Goal: Check status: Check status

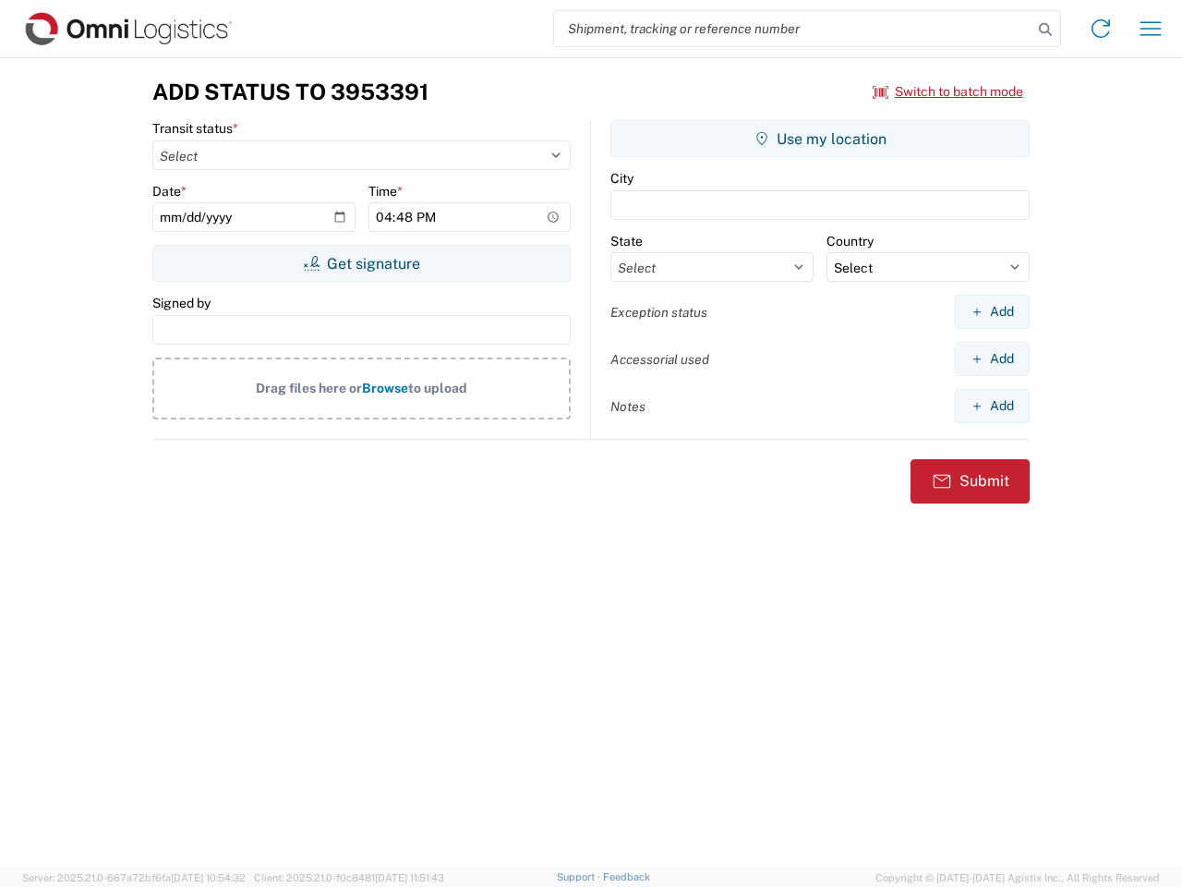
click at [793, 29] on input "search" at bounding box center [793, 28] width 478 height 35
click at [1046, 30] on icon at bounding box center [1046, 30] width 26 height 26
click at [1101, 29] on icon at bounding box center [1101, 29] width 30 height 30
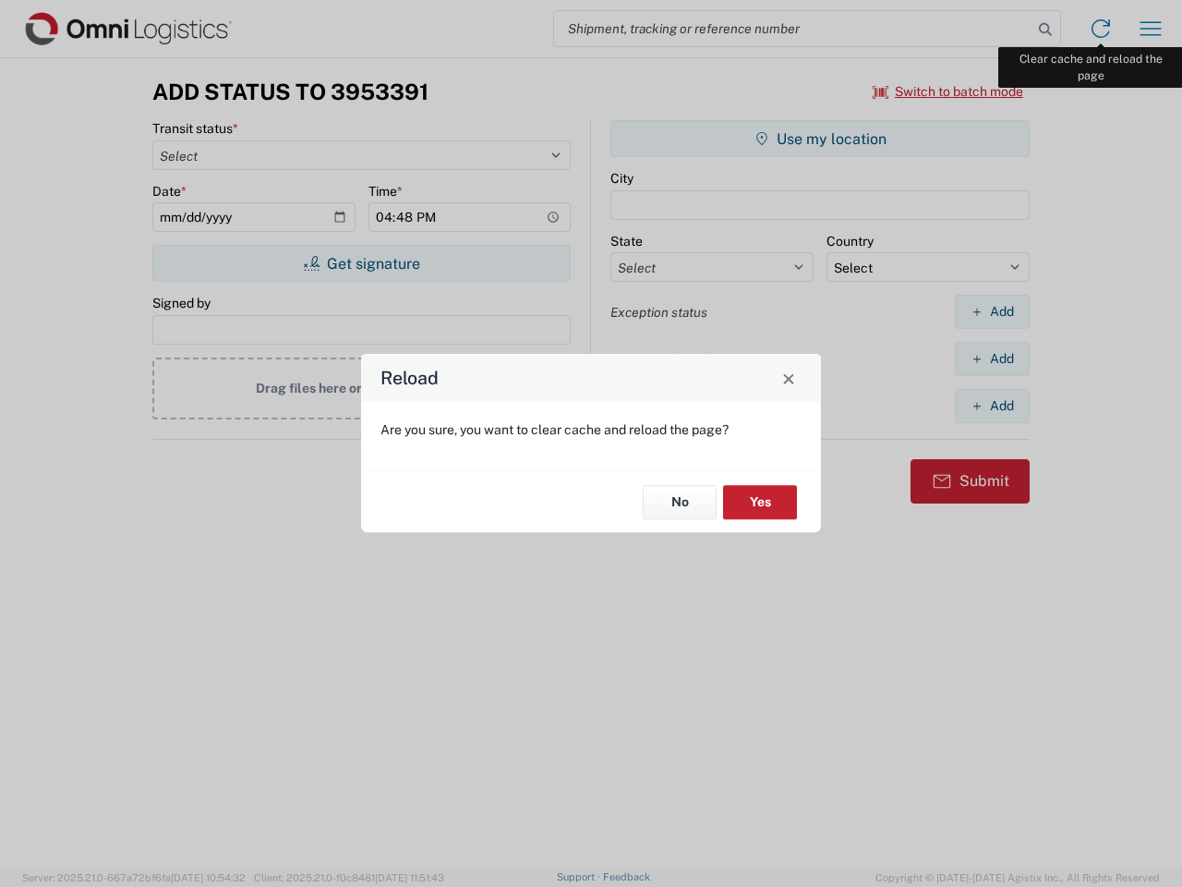
click at [1151, 29] on div "Reload Are you sure, you want to clear cache and reload the page? No Yes" at bounding box center [591, 443] width 1182 height 887
click at [949, 91] on div "Reload Are you sure, you want to clear cache and reload the page? No Yes" at bounding box center [591, 443] width 1182 height 887
click at [361, 263] on div "Reload Are you sure, you want to clear cache and reload the page? No Yes" at bounding box center [591, 443] width 1182 height 887
click at [820, 139] on div "Reload Are you sure, you want to clear cache and reload the page? No Yes" at bounding box center [591, 443] width 1182 height 887
click at [992, 311] on div "Reload Are you sure, you want to clear cache and reload the page? No Yes" at bounding box center [591, 443] width 1182 height 887
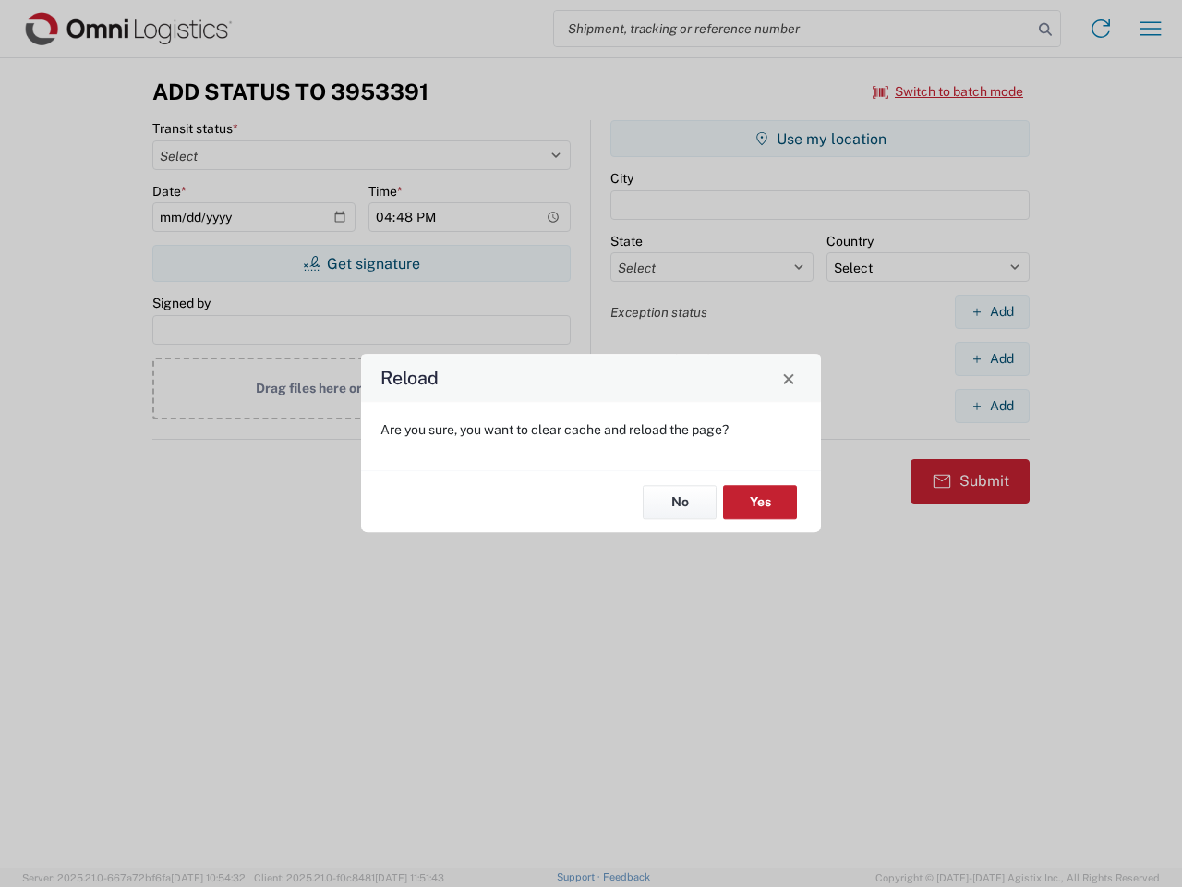
click at [992, 358] on div "Reload Are you sure, you want to clear cache and reload the page? No Yes" at bounding box center [591, 443] width 1182 height 887
click at [992, 406] on div "Reload Are you sure, you want to clear cache and reload the page? No Yes" at bounding box center [591, 443] width 1182 height 887
